Goal: Transaction & Acquisition: Purchase product/service

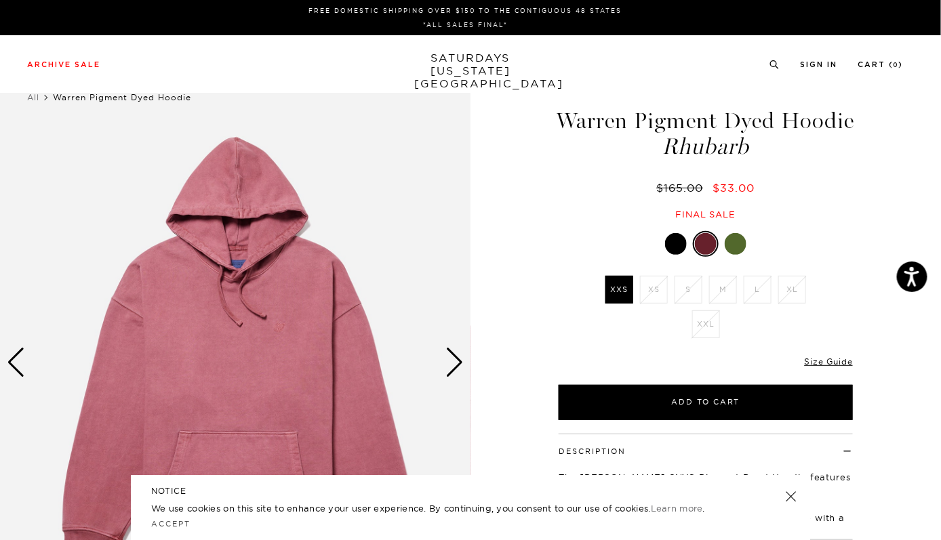
click at [739, 255] on div at bounding box center [735, 244] width 22 height 22
